Goal: Obtain resource: Download file/media

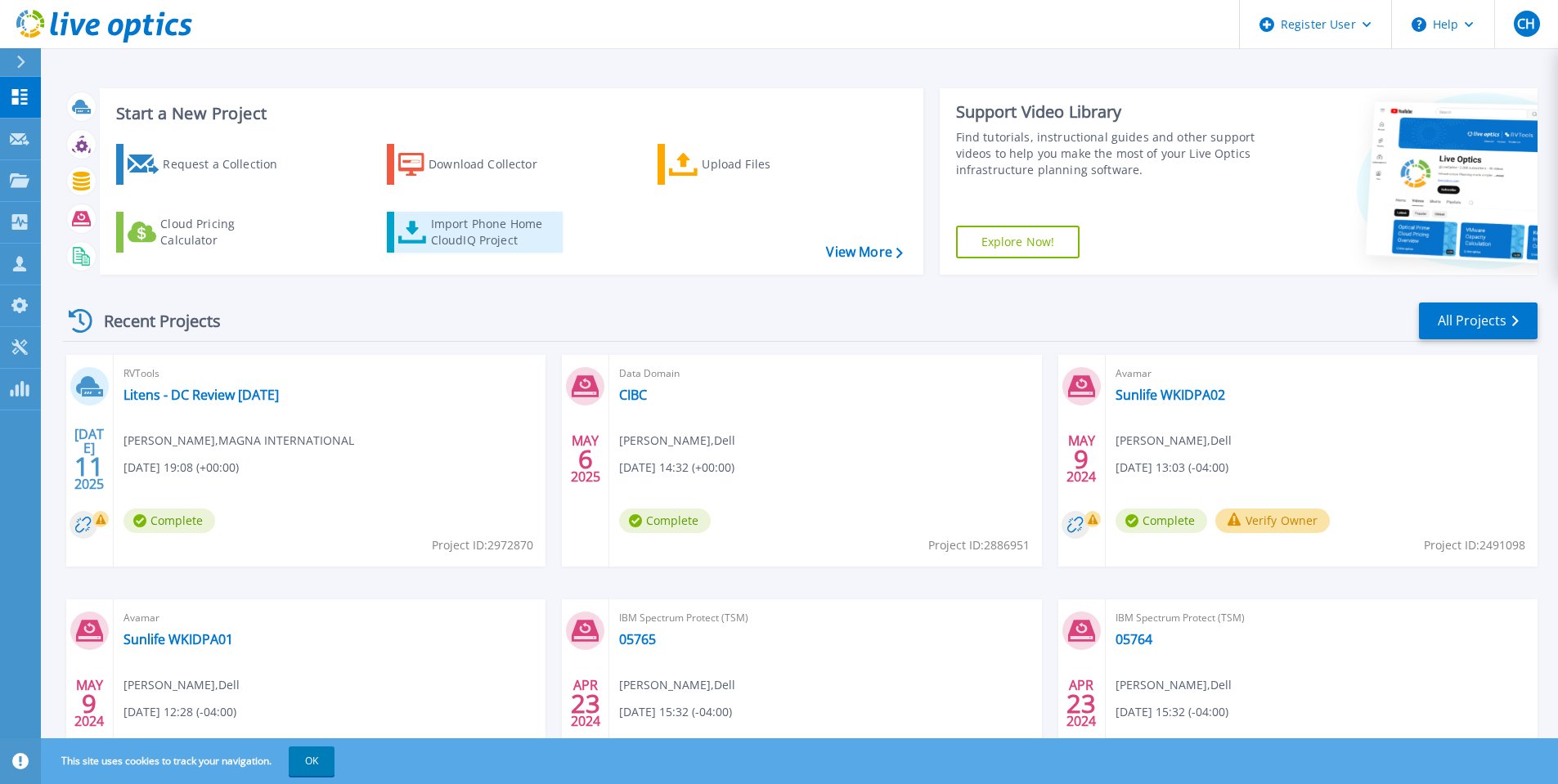
click at [481, 233] on div "Import Phone Home CloudIQ Project" at bounding box center [495, 232] width 128 height 32
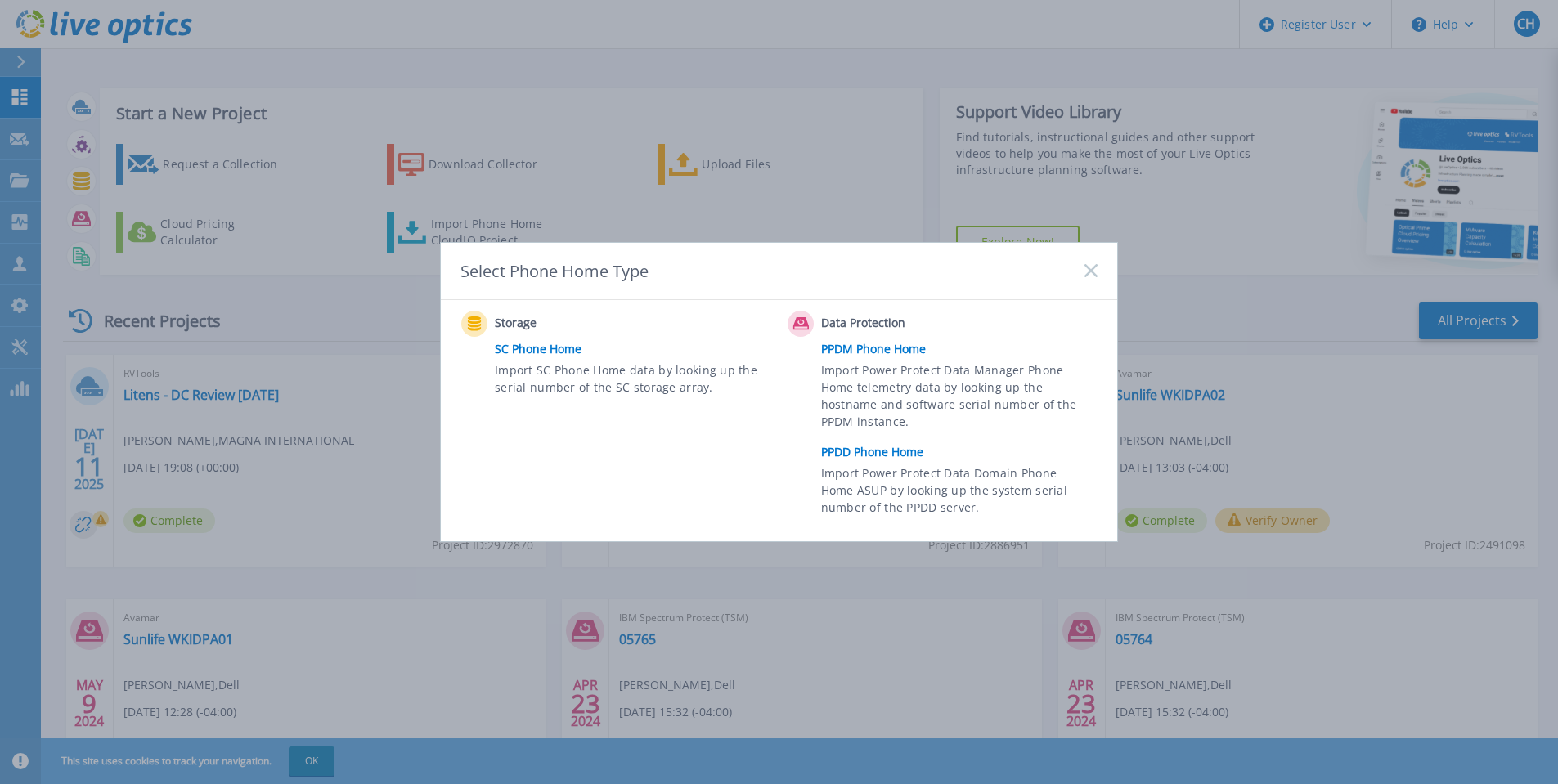
click at [869, 352] on link "PPDM Phone Home" at bounding box center [963, 350] width 285 height 25
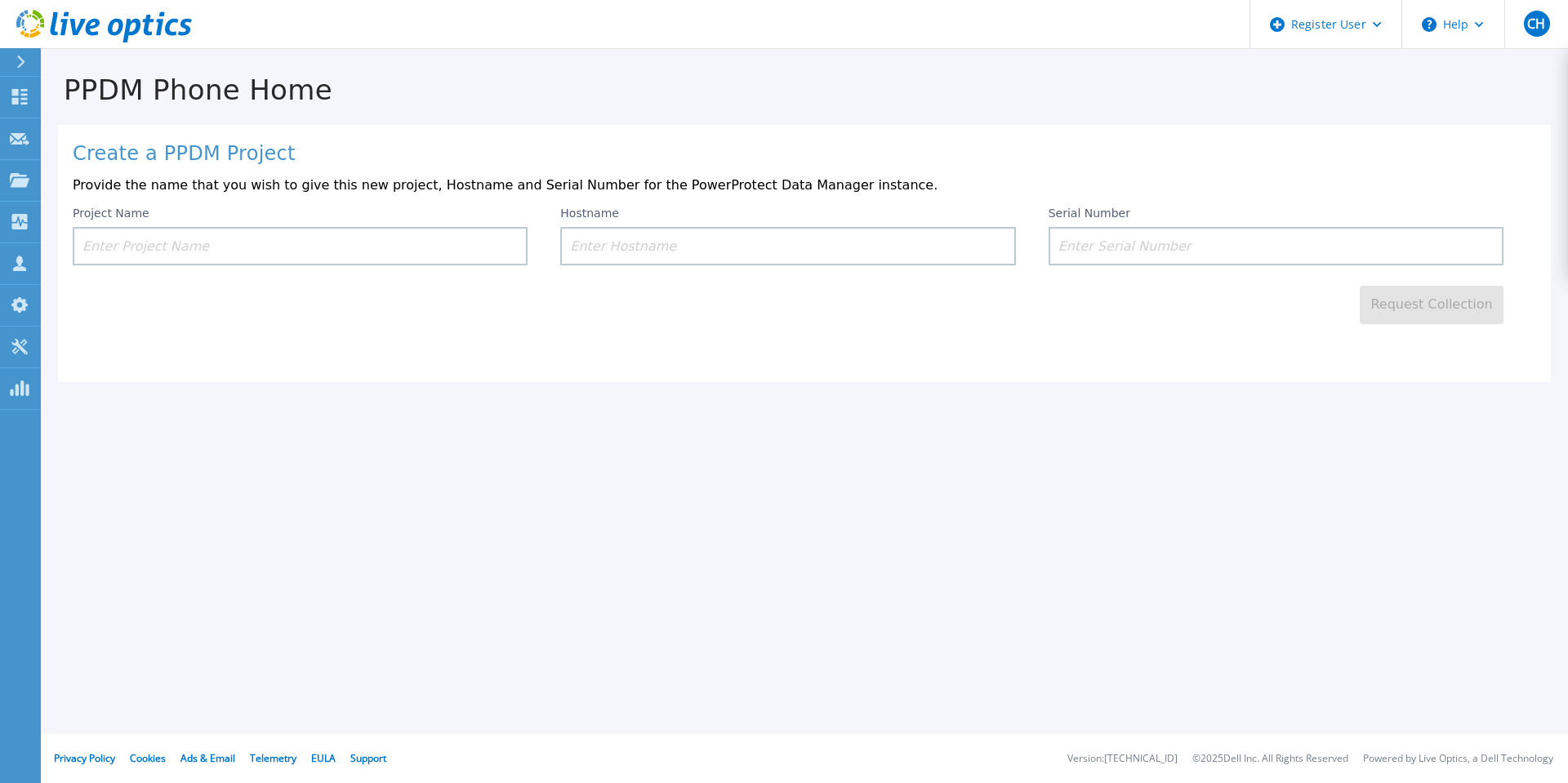
click at [193, 246] on input at bounding box center [300, 246] width 455 height 38
click at [135, 242] on input at bounding box center [300, 246] width 455 height 38
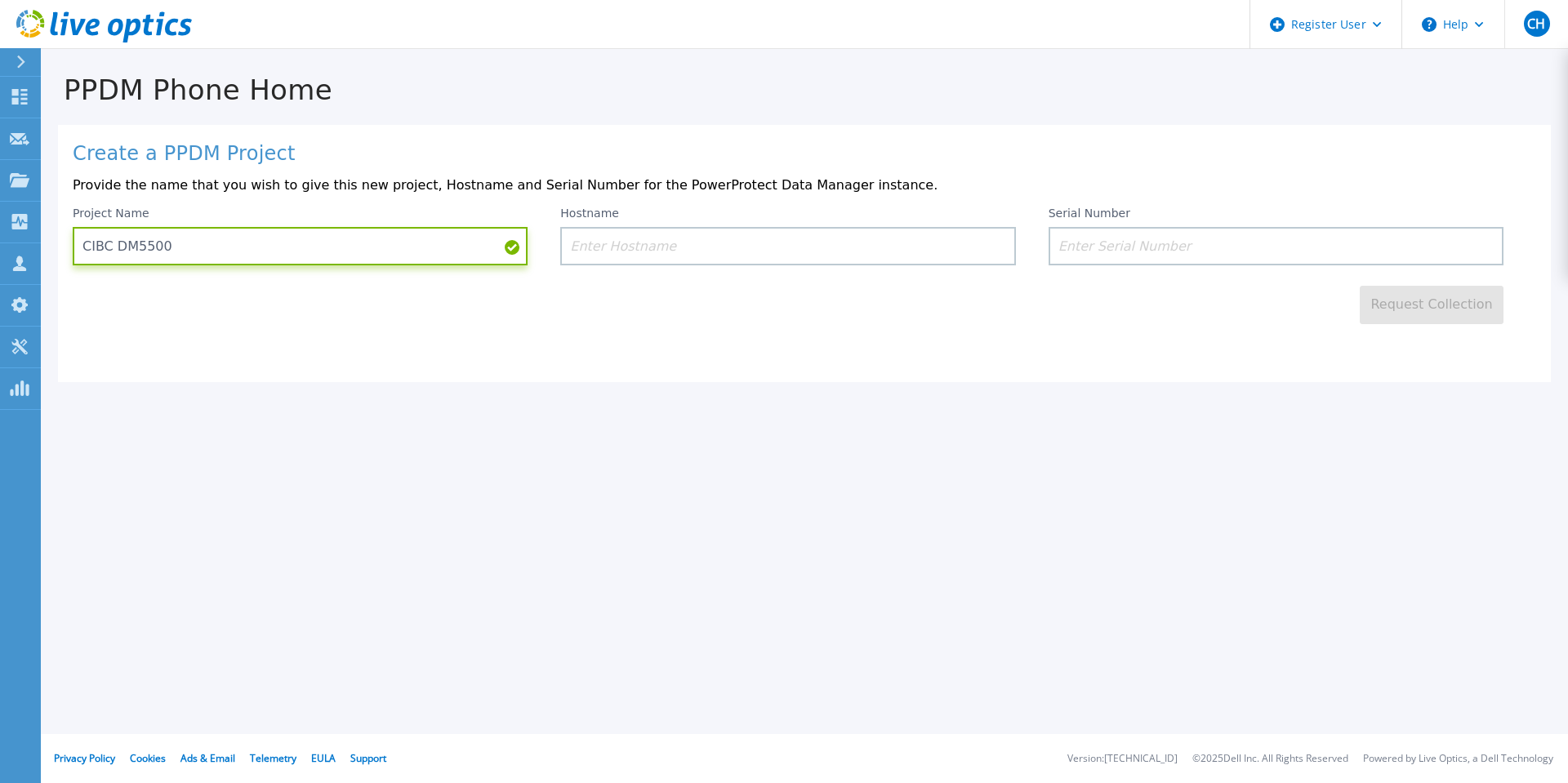
type input "CIBC DM5500"
paste input "cbsccppdm01"
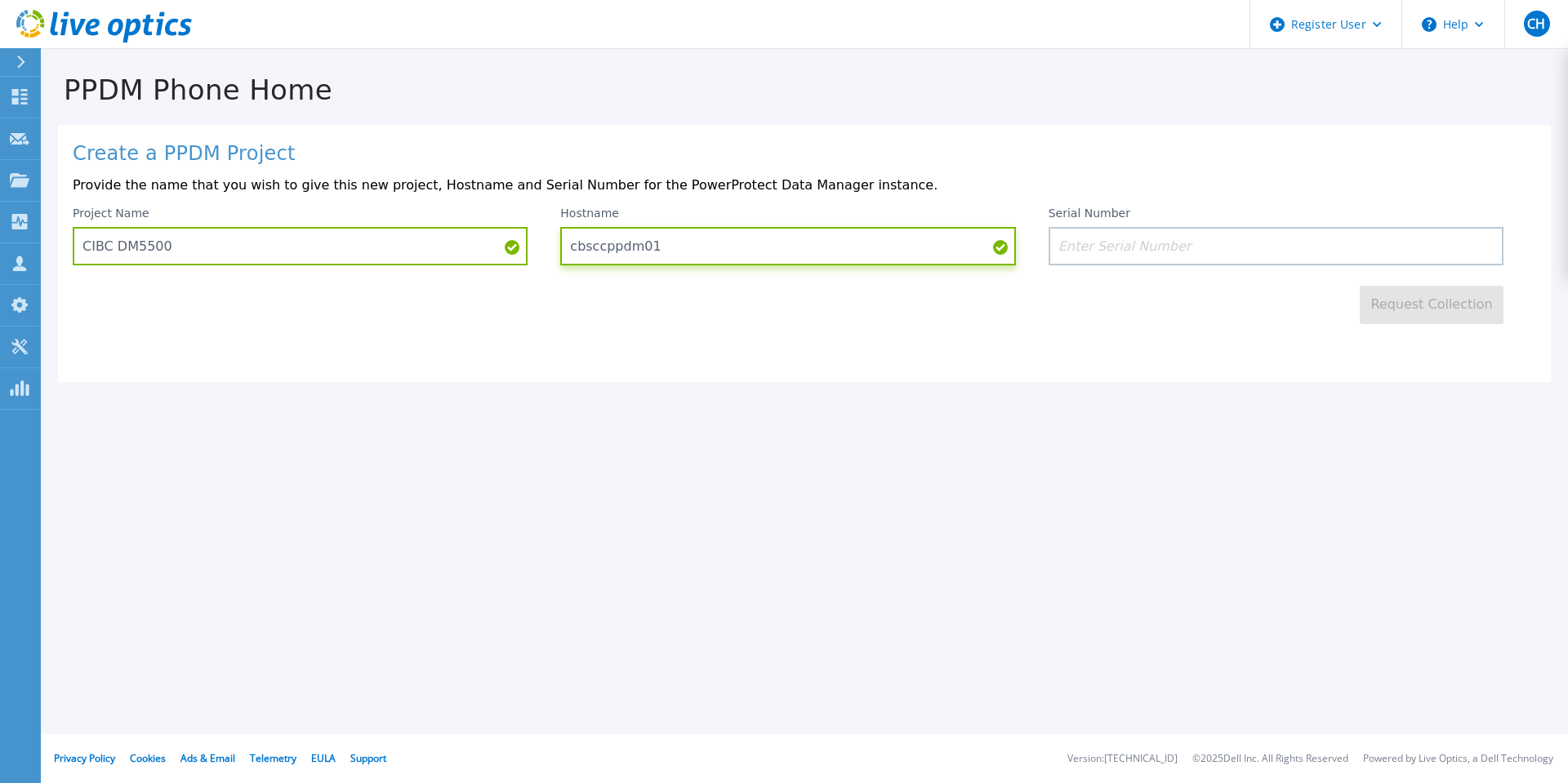
type input "cbsccppdm01"
click at [1156, 247] on input at bounding box center [1276, 246] width 455 height 38
paste input "DE300235000179"
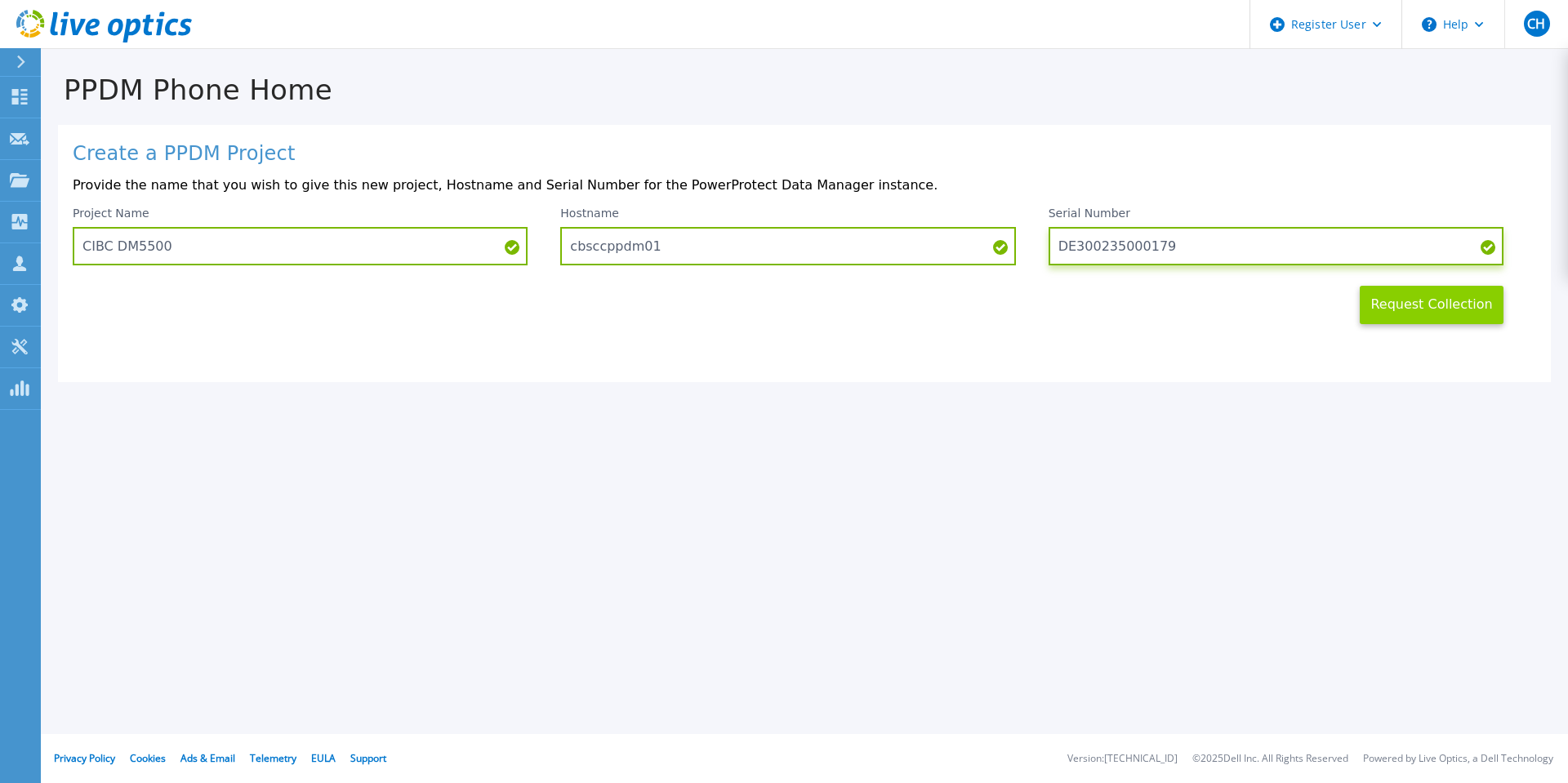
type input "DE300235000179"
click at [1409, 308] on button "Request Collection" at bounding box center [1431, 304] width 144 height 38
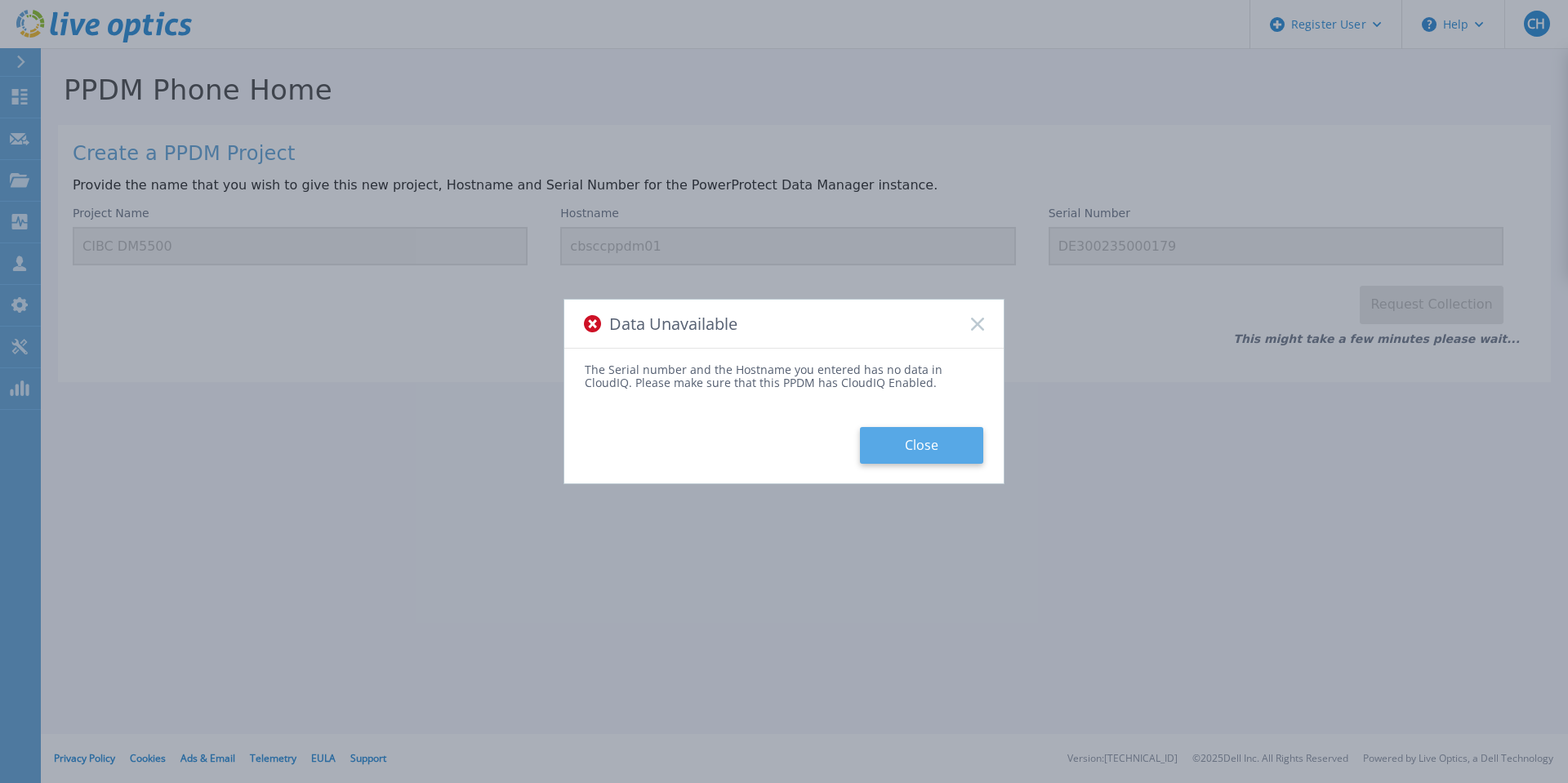
click at [919, 441] on button "Close" at bounding box center [922, 445] width 124 height 37
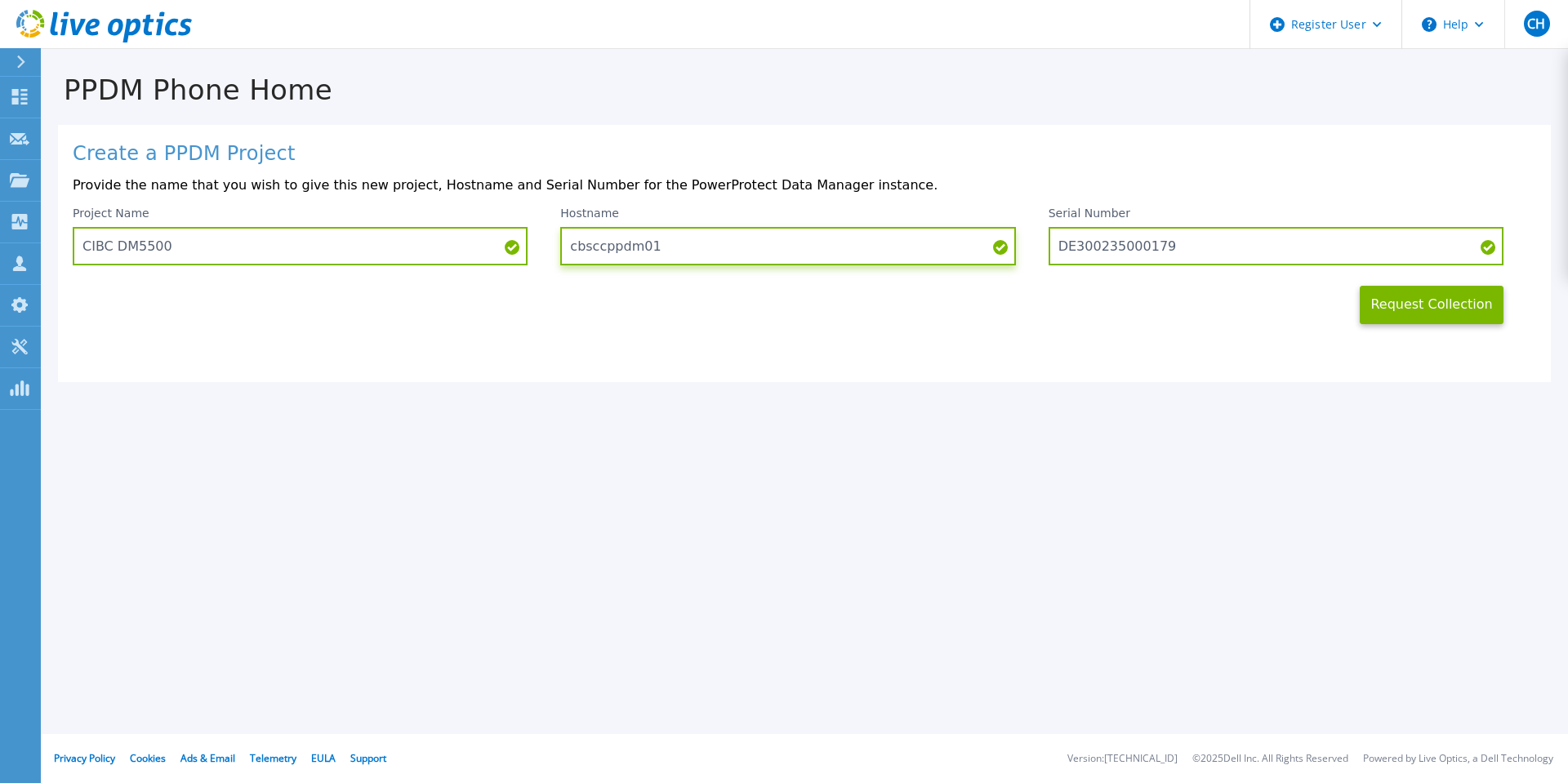
click at [673, 247] on input "cbsccppdm01" at bounding box center [788, 246] width 455 height 38
drag, startPoint x: 668, startPoint y: 248, endPoint x: 559, endPoint y: 254, distance: 109.2
click at [559, 254] on div "Project Name CIBC DM5500 Hostname cbsccppdm01 Serial Number DE300235000179" at bounding box center [804, 236] width 1463 height 59
paste input "-mgmt"
type input "cbsccppdm01-mgmt"
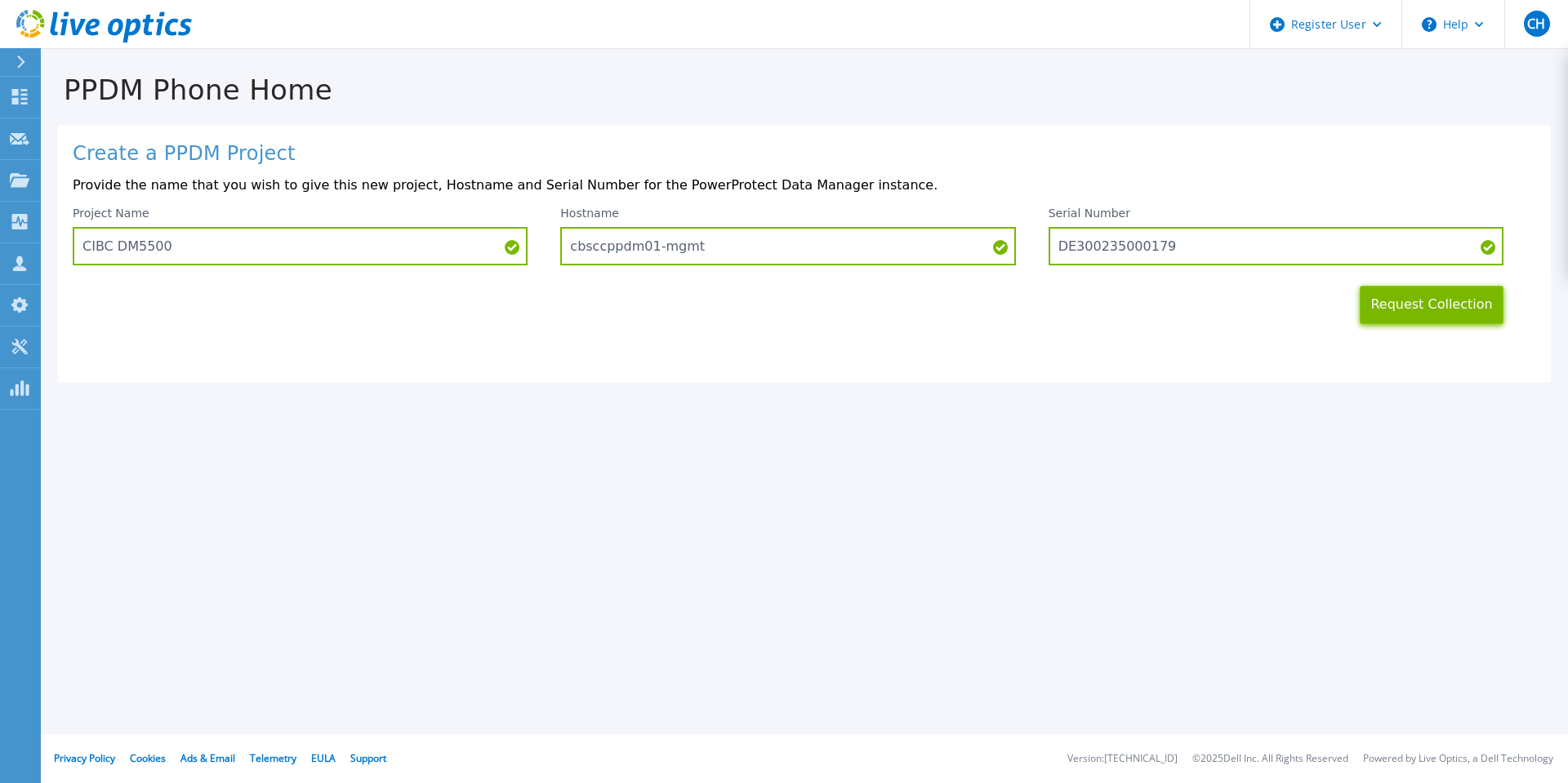
click at [1411, 306] on button "Request Collection" at bounding box center [1431, 304] width 144 height 38
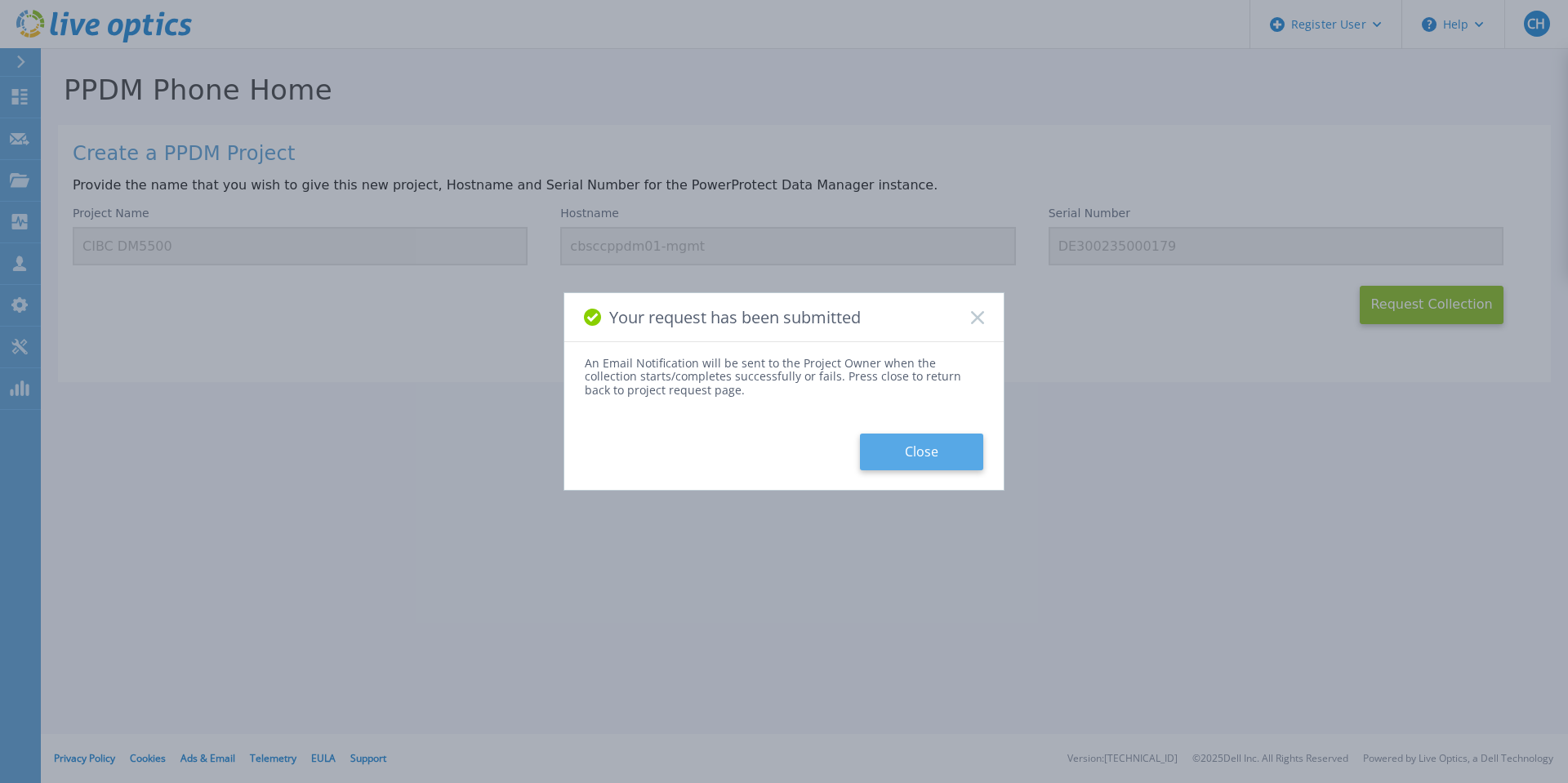
click at [927, 452] on button "Close" at bounding box center [922, 452] width 124 height 37
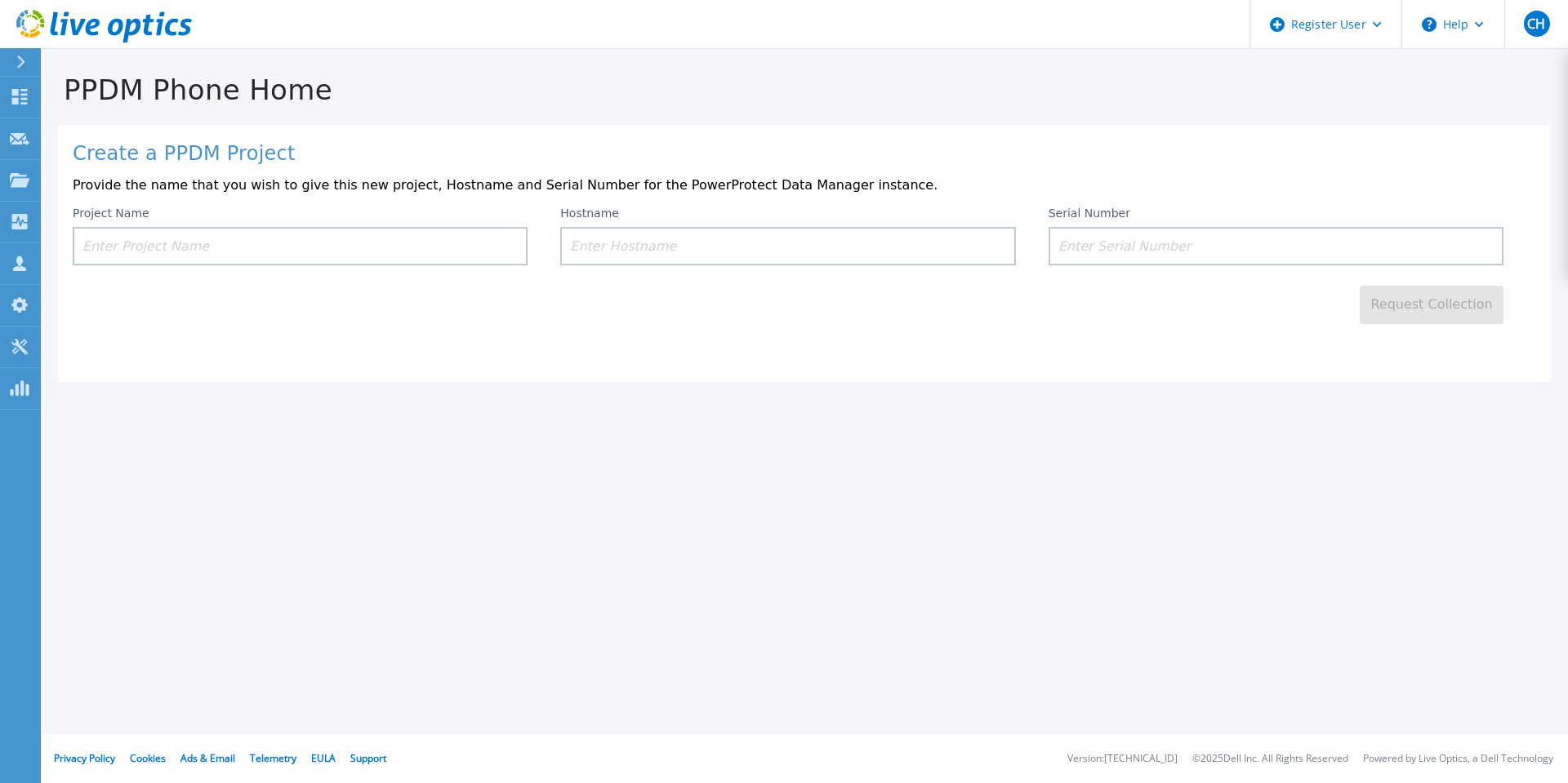
click at [21, 61] on icon at bounding box center [20, 62] width 9 height 13
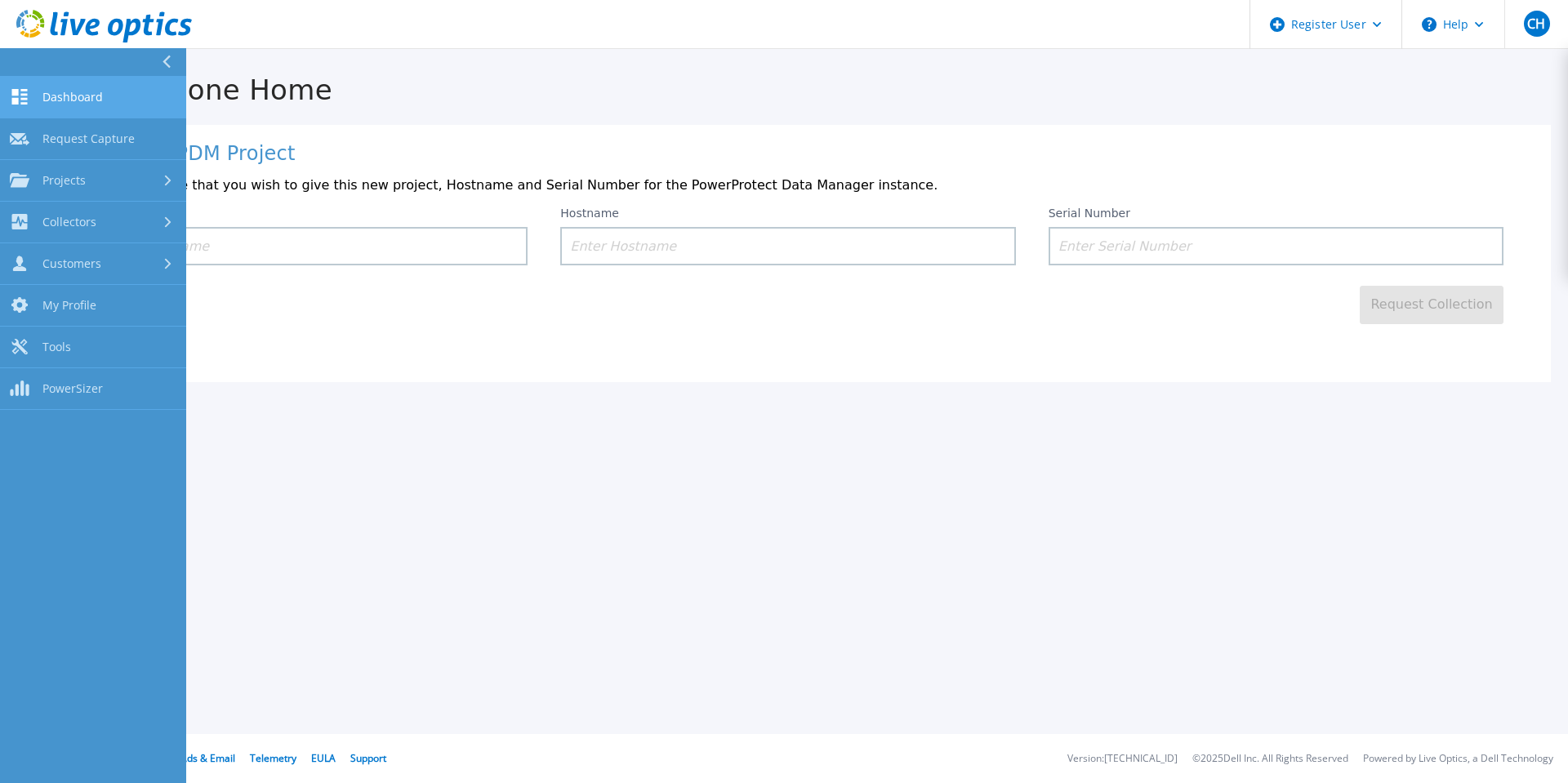
click at [64, 101] on span "Dashboard" at bounding box center [73, 96] width 61 height 14
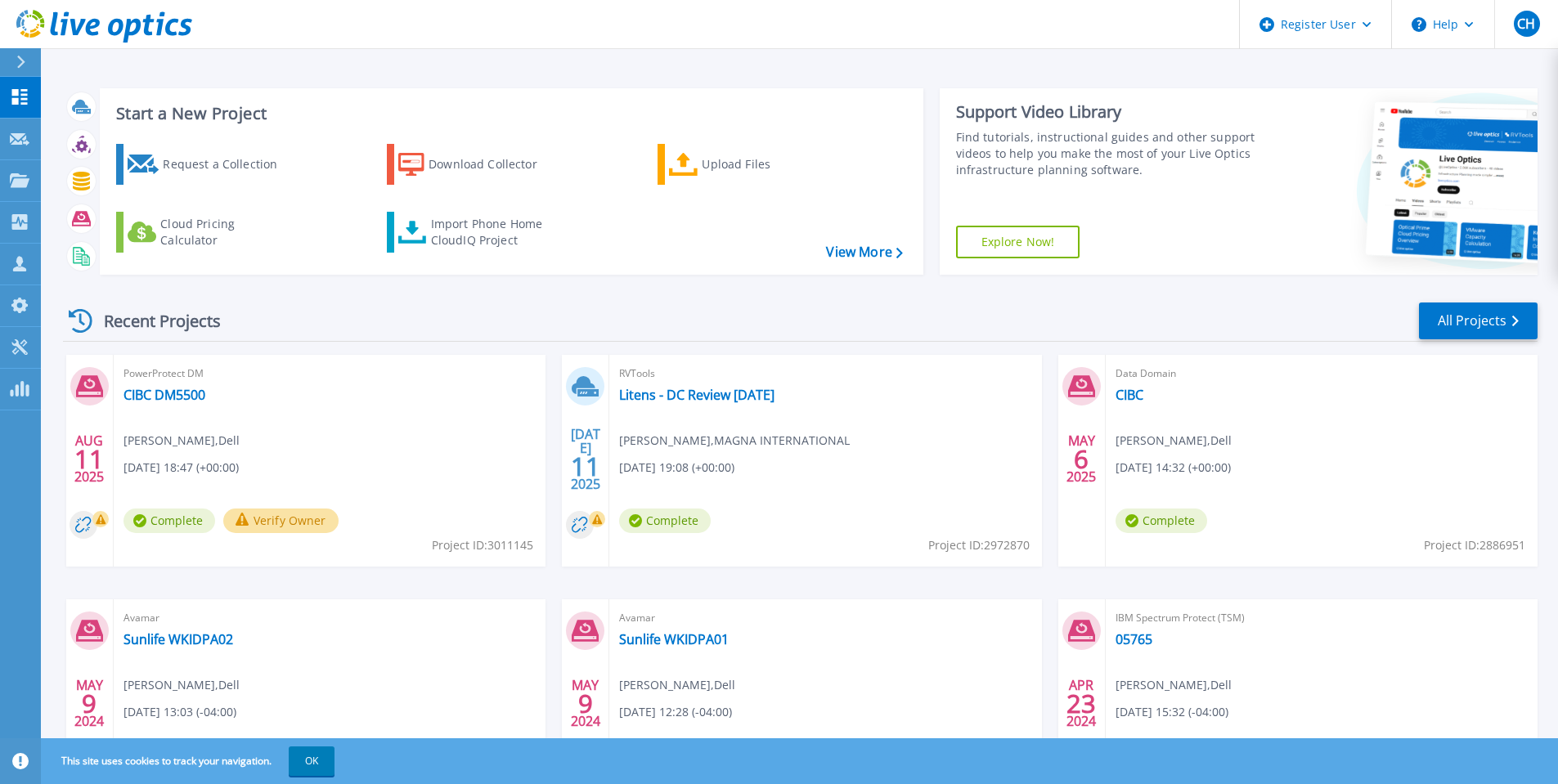
click at [281, 514] on button "Verify Owner" at bounding box center [280, 521] width 115 height 25
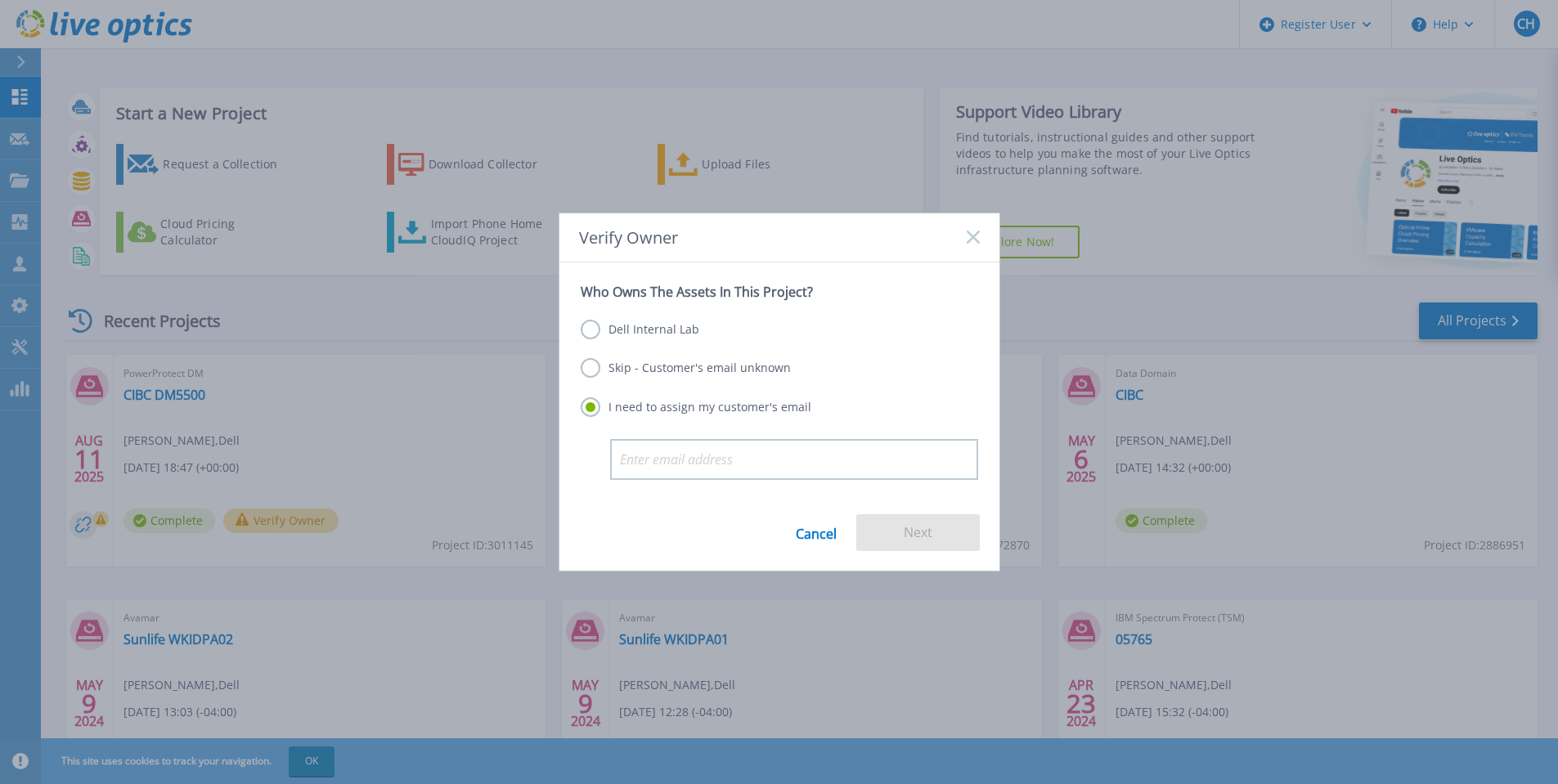
click at [617, 327] on label "Dell Internal Lab" at bounding box center [639, 330] width 118 height 20
click at [0, 0] on input "Dell Internal Lab" at bounding box center [0, 0] width 0 height 0
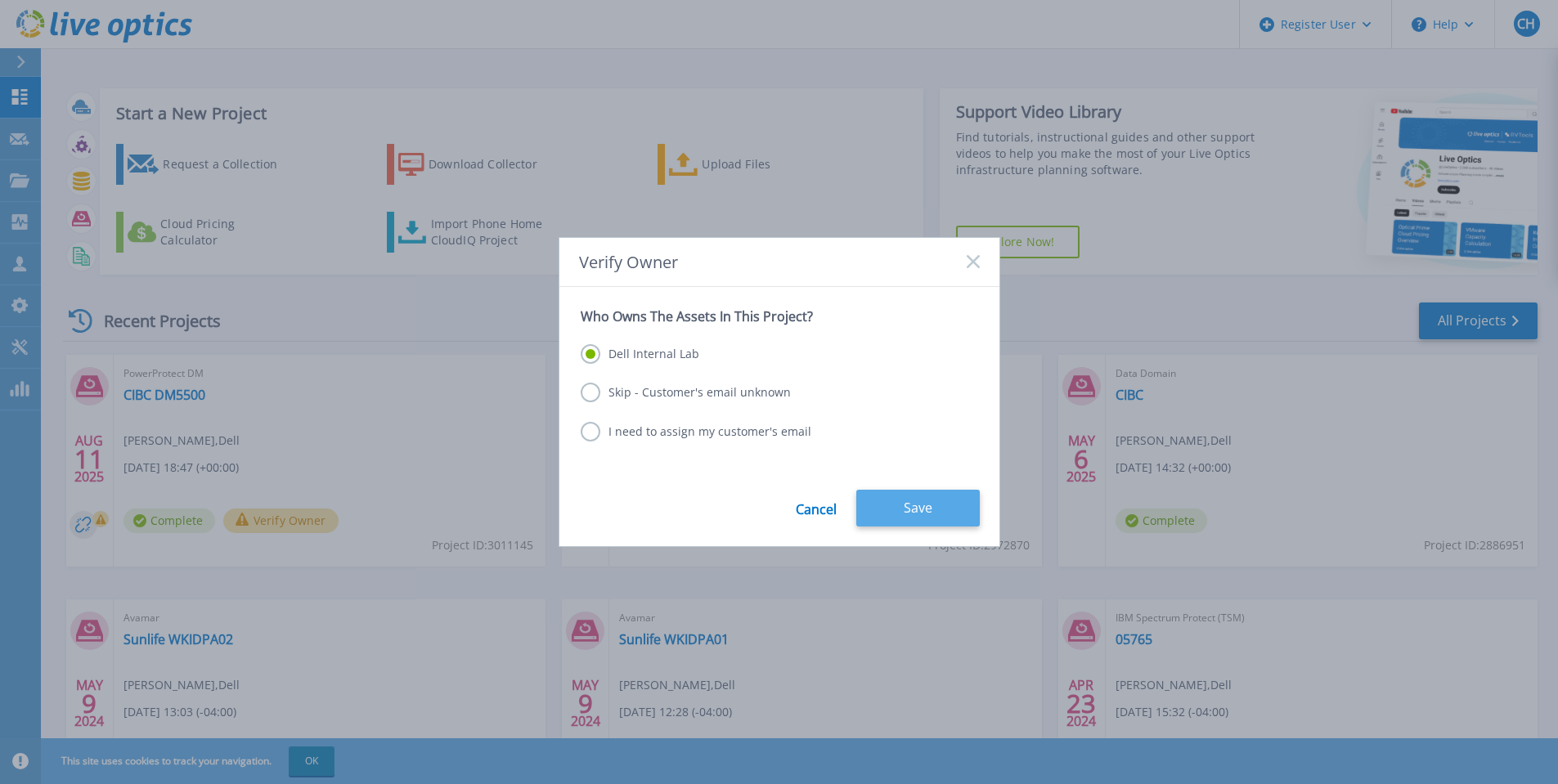
click at [918, 505] on button "Save" at bounding box center [919, 508] width 124 height 37
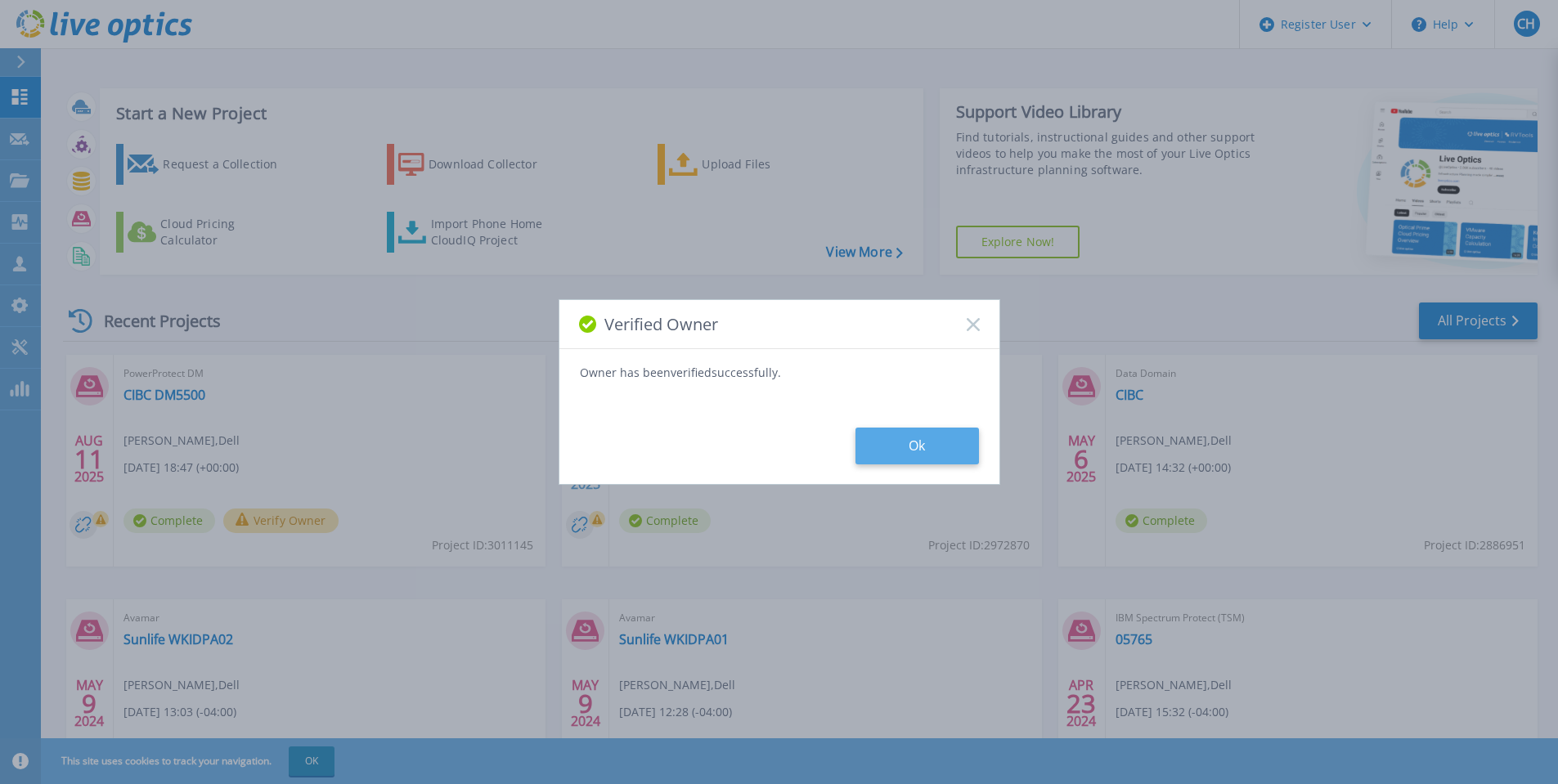
click at [898, 445] on button "Ok" at bounding box center [918, 446] width 124 height 37
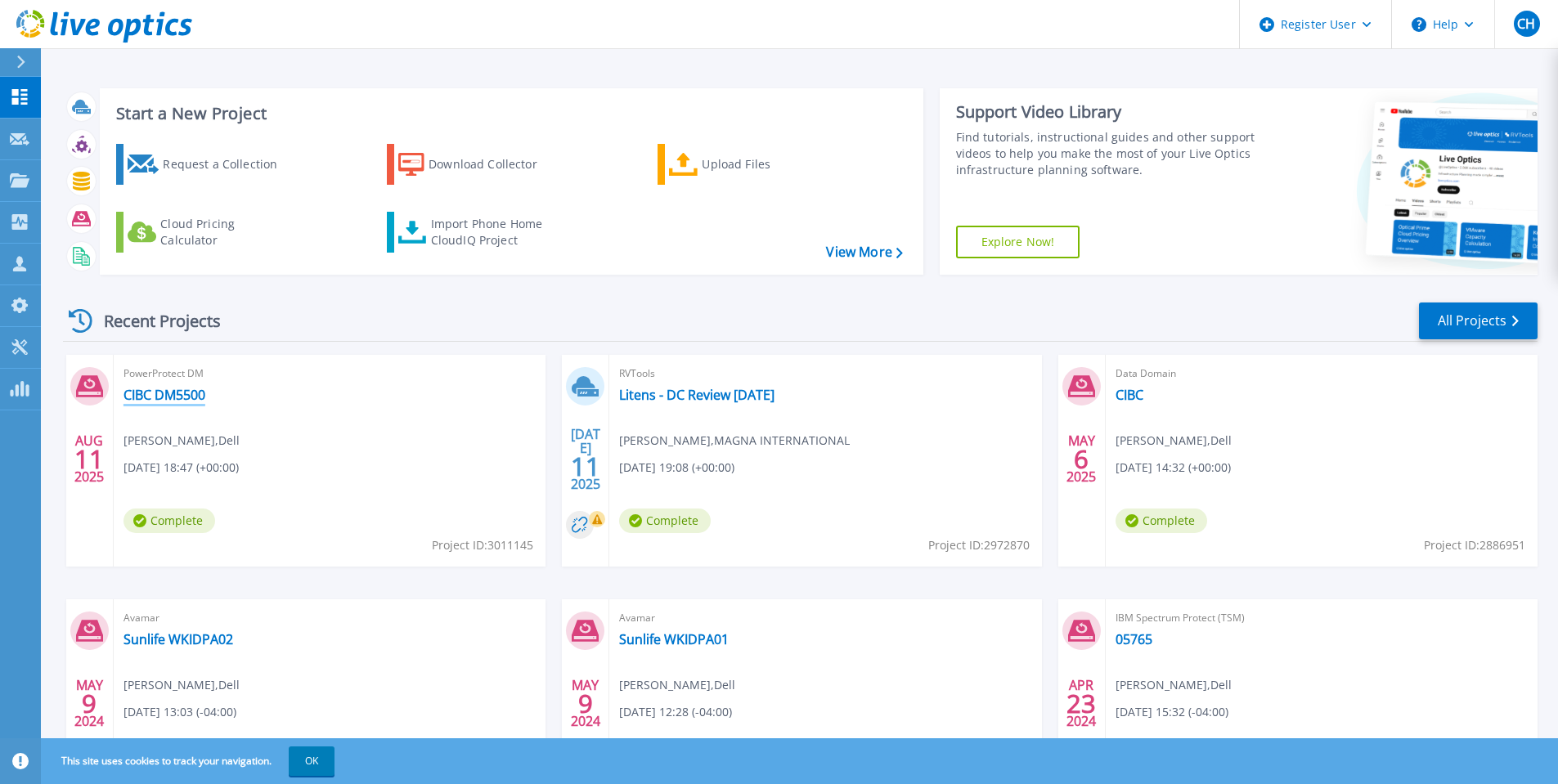
click at [182, 392] on link "CIBC DM5500" at bounding box center [165, 394] width 82 height 16
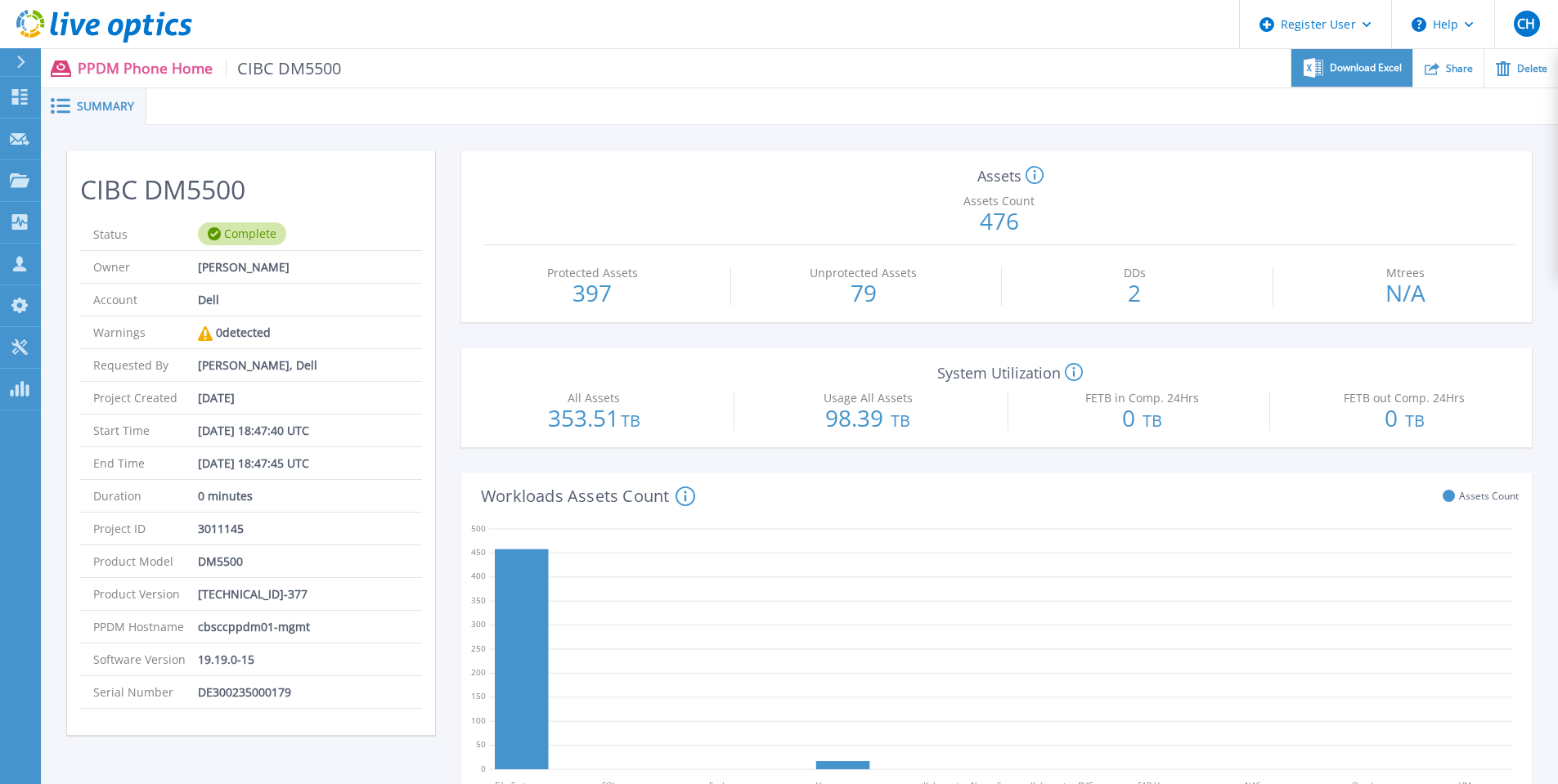
click at [1380, 63] on span "Download Excel" at bounding box center [1366, 68] width 72 height 10
